Goal: Task Accomplishment & Management: Complete application form

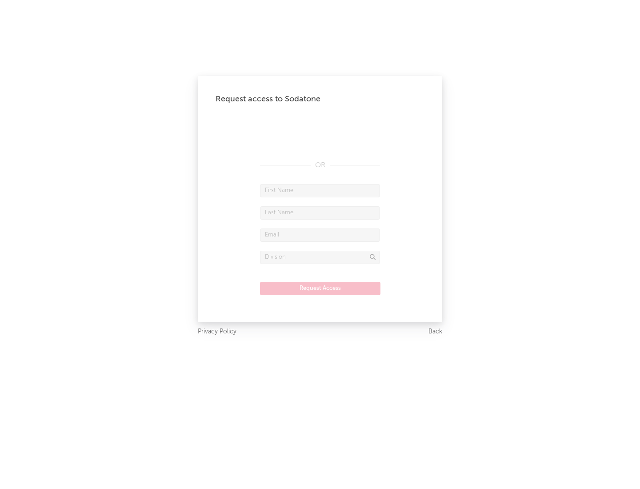
click at [320, 190] on input "text" at bounding box center [320, 190] width 120 height 13
type input "[PERSON_NAME]"
click at [320, 213] on input "text" at bounding box center [320, 212] width 120 height 13
type input "[PERSON_NAME]"
click at [320, 235] on input "text" at bounding box center [320, 235] width 120 height 13
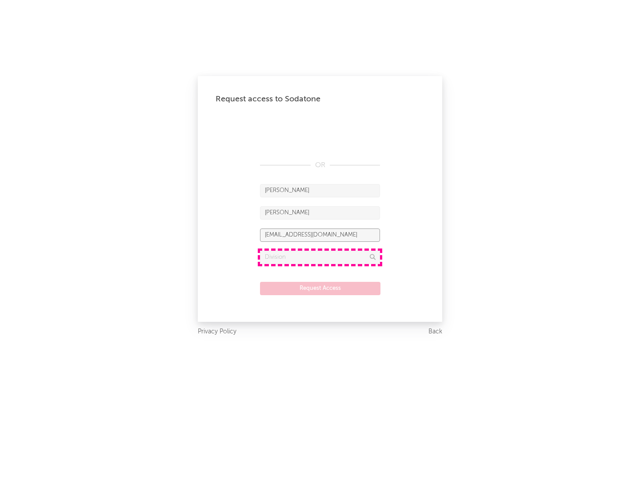
type input "[EMAIL_ADDRESS][DOMAIN_NAME]"
click at [320, 257] on input "text" at bounding box center [320, 257] width 120 height 13
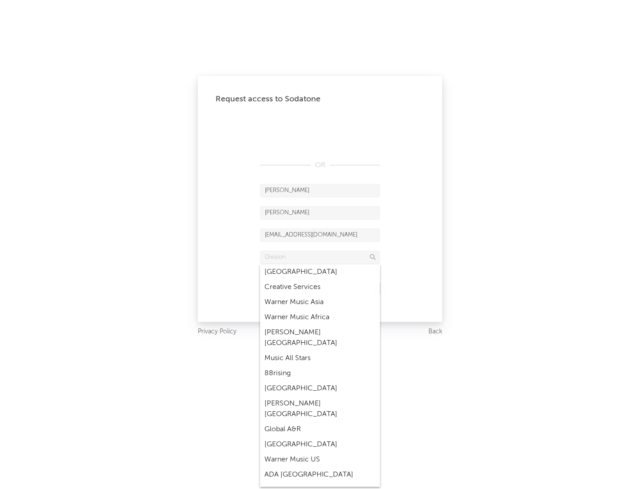
click at [320, 351] on div "Music All Stars" at bounding box center [320, 358] width 120 height 15
type input "Music All Stars"
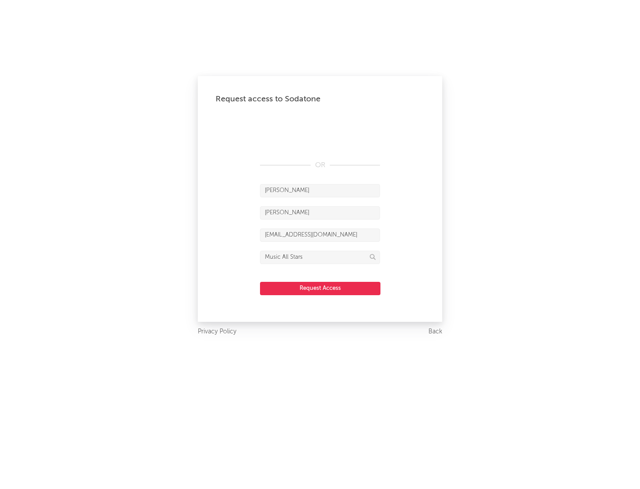
click at [320, 288] on button "Request Access" at bounding box center [320, 288] width 121 height 13
